Goal: Transaction & Acquisition: Purchase product/service

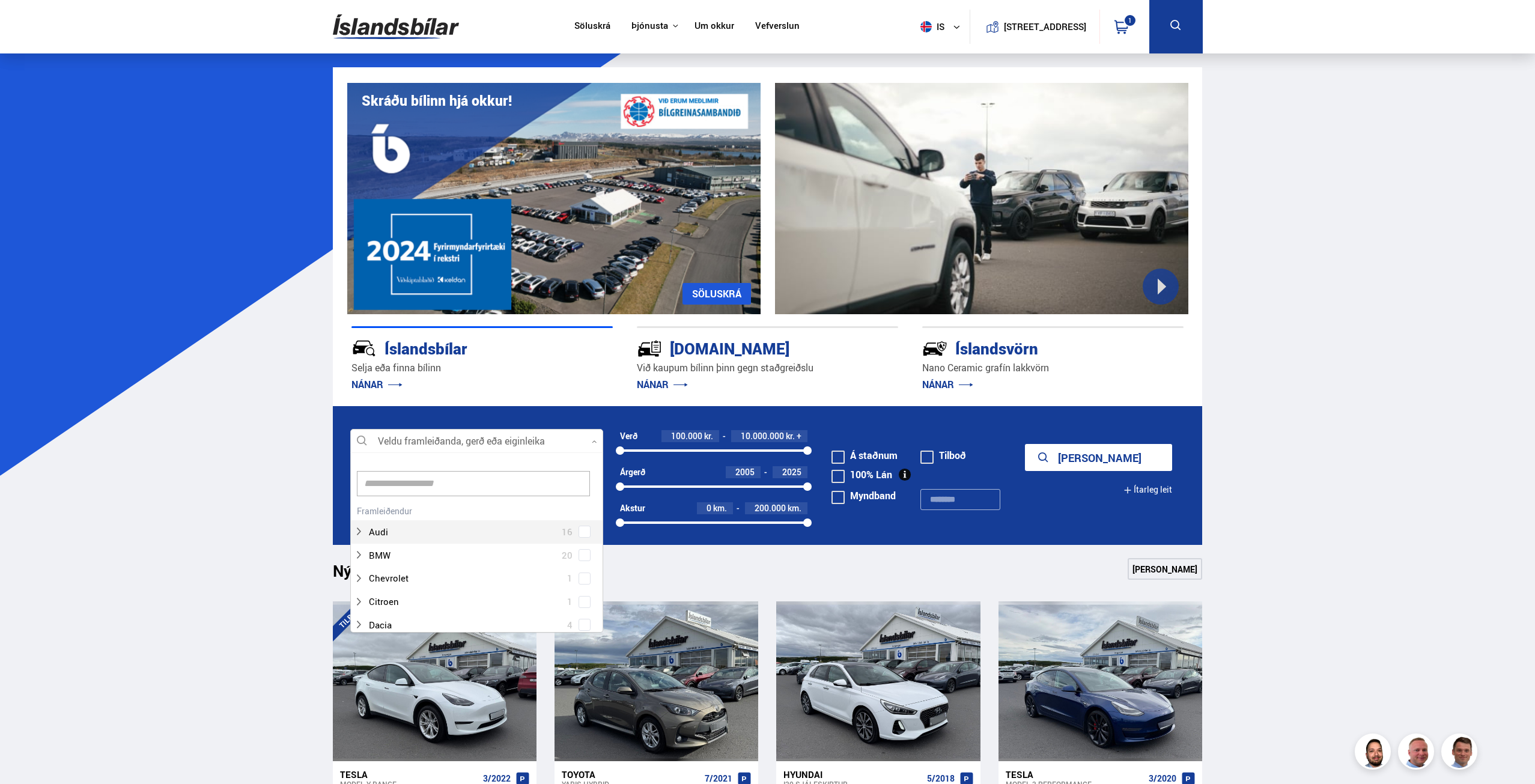
scroll to position [179, 250]
type input "***"
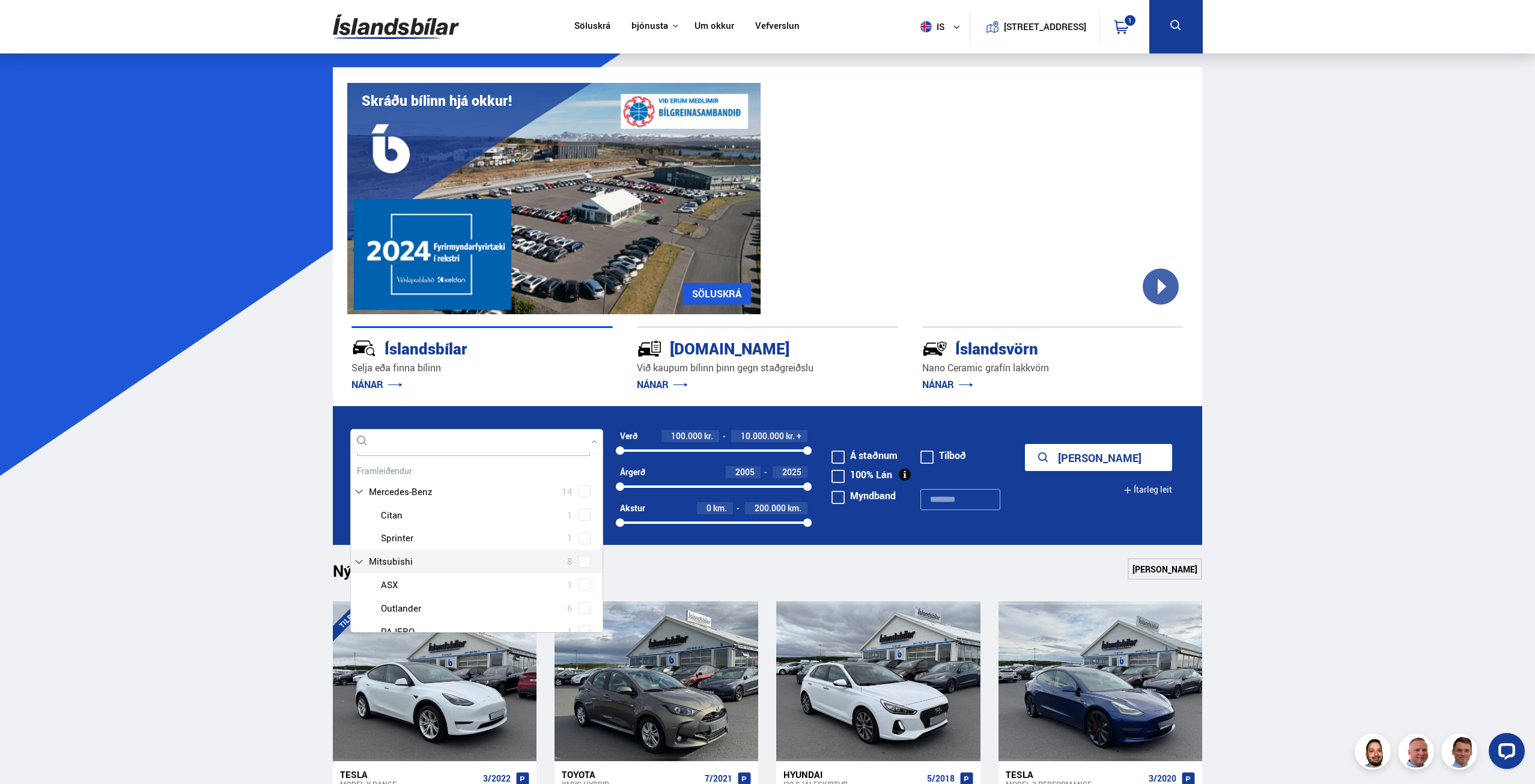
scroll to position [60, 0]
click at [579, 593] on div "Mitsubishi Outlander 6" at bounding box center [476, 588] width 252 height 24
click at [1080, 449] on button "Sýna 6 bíla" at bounding box center [1099, 457] width 147 height 27
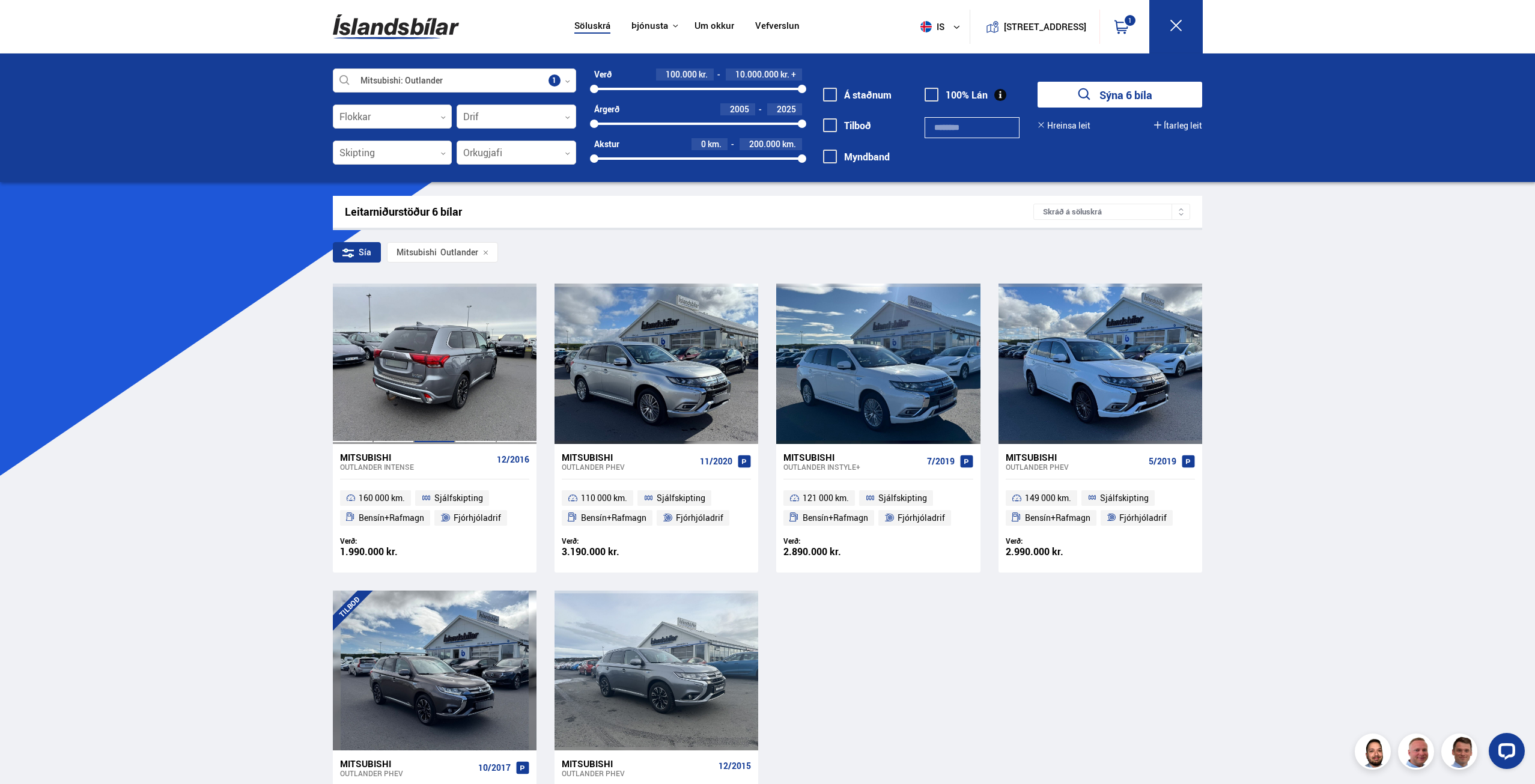
click at [417, 386] on div at bounding box center [434, 363] width 41 height 160
